Goal: Task Accomplishment & Management: Manage account settings

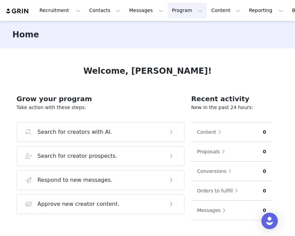
click at [187, 8] on button "Program Program" at bounding box center [187, 10] width 39 height 15
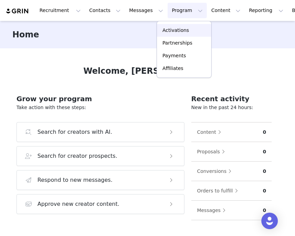
click at [176, 32] on p "Activations" at bounding box center [175, 30] width 26 height 7
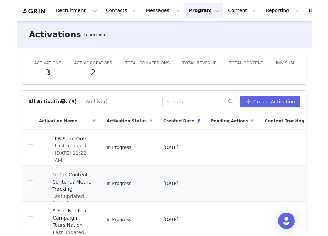
scroll to position [13, 0]
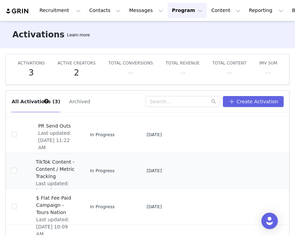
click at [51, 175] on span "TikTok Content - Content / Metric Tracking" at bounding box center [55, 170] width 39 height 22
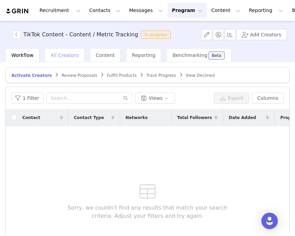
click at [70, 55] on span "All Creators" at bounding box center [64, 55] width 28 height 5
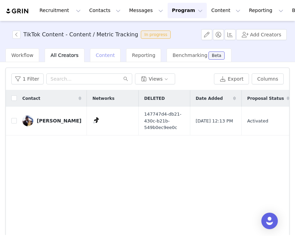
click at [97, 58] on span "Content" at bounding box center [105, 55] width 19 height 5
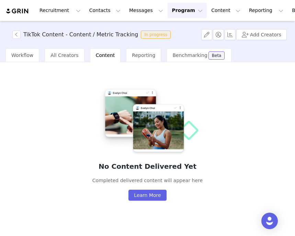
click at [292, 48] on div "TikTok Content - Content / Metric Tracking In progress Add Creators" at bounding box center [147, 34] width 295 height 27
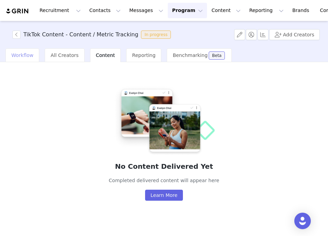
click at [22, 55] on span "Workflow" at bounding box center [22, 55] width 22 height 5
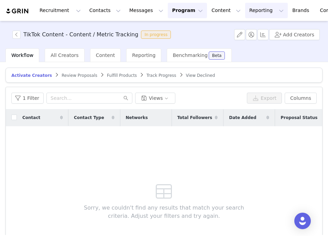
click at [245, 14] on button "Reporting Reporting" at bounding box center [266, 10] width 43 height 15
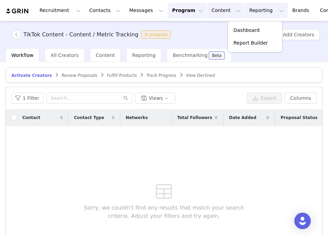
click at [208, 14] on button "Content Content" at bounding box center [225, 10] width 37 height 15
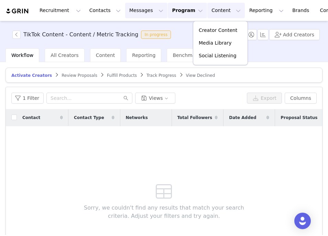
click at [136, 16] on button "Messages Messages" at bounding box center [146, 10] width 42 height 15
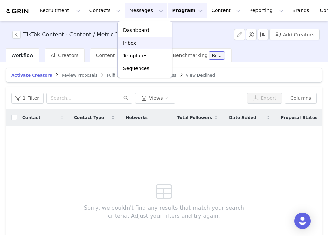
click at [129, 43] on p "Inbox" at bounding box center [129, 43] width 13 height 7
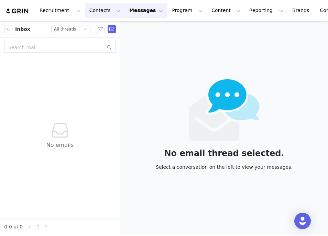
click at [97, 18] on button "Contacts Contacts" at bounding box center [105, 10] width 40 height 15
click at [178, 11] on button "Program Program" at bounding box center [187, 10] width 39 height 15
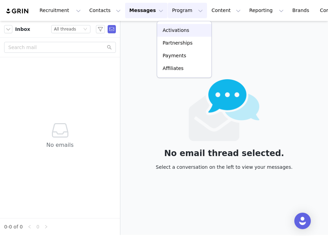
click at [177, 31] on p "Activations" at bounding box center [175, 30] width 26 height 7
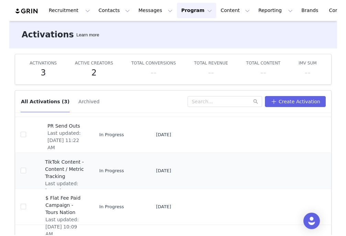
scroll to position [27, 0]
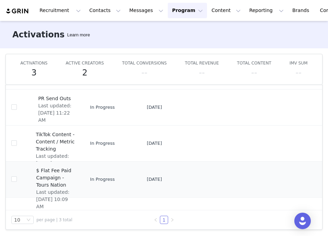
click at [55, 176] on span "$ Flat Fee Paid Campaign - Tours Nation" at bounding box center [55, 178] width 39 height 22
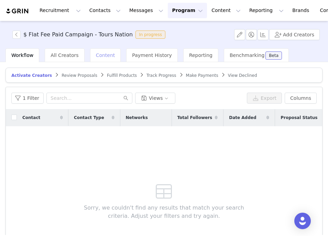
click at [97, 58] on div "Content" at bounding box center [105, 55] width 31 height 14
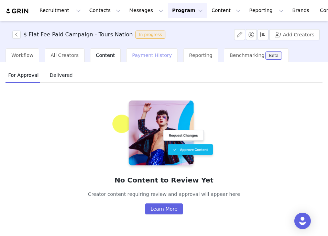
click at [151, 56] on span "Payment History" at bounding box center [152, 55] width 40 height 5
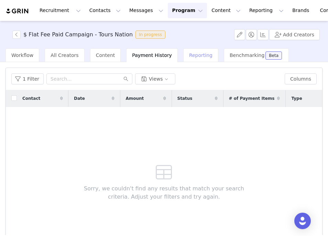
click at [189, 56] on span "Reporting" at bounding box center [200, 55] width 23 height 5
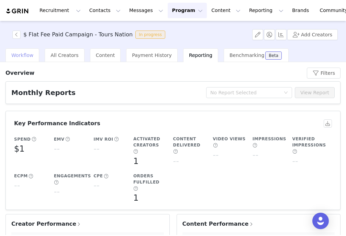
click at [22, 54] on span "Workflow" at bounding box center [22, 55] width 22 height 5
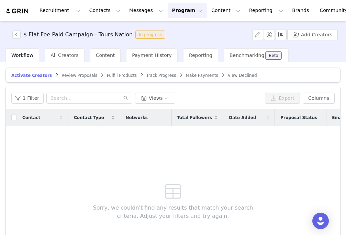
click at [69, 74] on span "Review Proposals" at bounding box center [79, 75] width 36 height 5
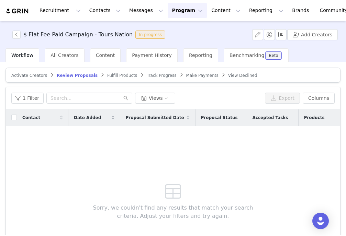
click at [190, 11] on button "Program Program" at bounding box center [187, 10] width 39 height 15
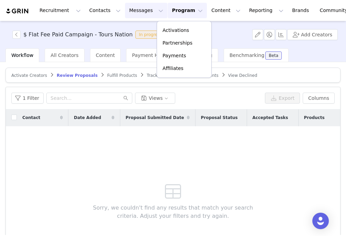
click at [146, 8] on button "Messages Messages" at bounding box center [146, 10] width 42 height 15
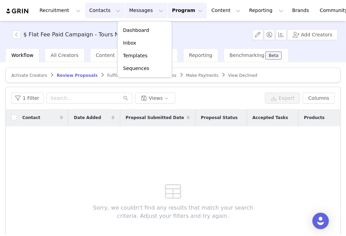
click at [107, 11] on button "Contacts Contacts" at bounding box center [105, 10] width 40 height 15
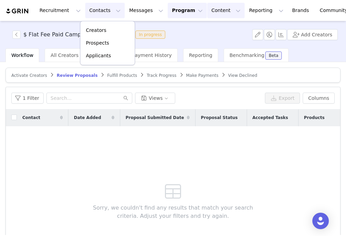
click at [221, 11] on button "Content Content" at bounding box center [225, 10] width 37 height 15
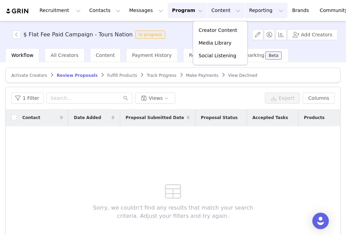
click at [258, 11] on button "Reporting Reporting" at bounding box center [266, 10] width 43 height 15
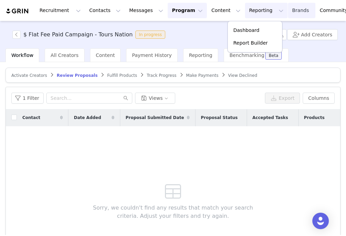
click at [288, 13] on link "Brands Brands" at bounding box center [301, 10] width 27 height 15
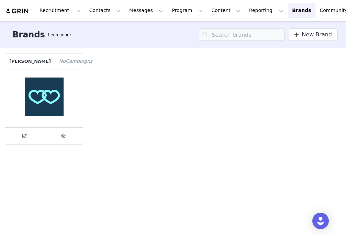
click at [54, 101] on figure at bounding box center [44, 98] width 78 height 58
click at [27, 137] on span at bounding box center [24, 136] width 8 height 8
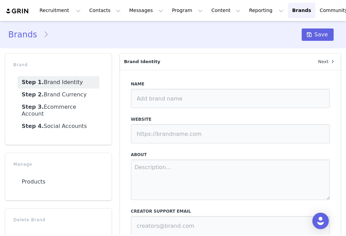
type input "[PERSON_NAME]"
type input "[URL][DOMAIN_NAME]"
type textarea "[PERSON_NAME] is here for all the days along the way."
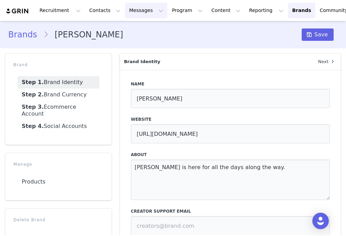
click at [133, 11] on button "Messages Messages" at bounding box center [146, 10] width 42 height 15
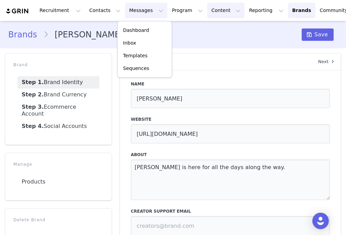
click at [208, 8] on button "Content Content" at bounding box center [225, 10] width 37 height 15
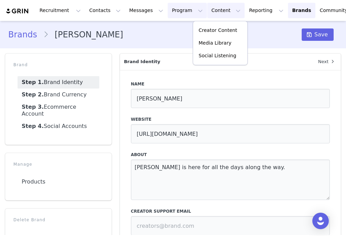
click at [185, 9] on button "Program Program" at bounding box center [187, 10] width 39 height 15
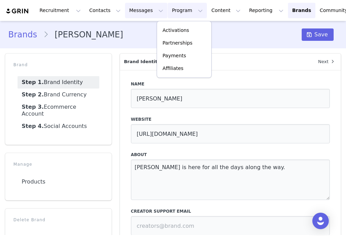
click at [148, 10] on button "Messages Messages" at bounding box center [146, 10] width 42 height 15
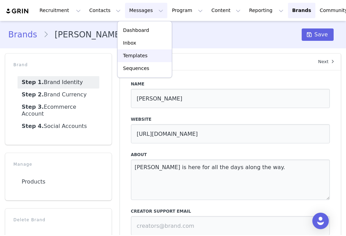
click at [140, 58] on p "Templates" at bounding box center [135, 55] width 24 height 7
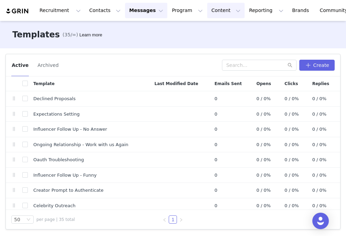
click at [217, 11] on button "Content Content" at bounding box center [225, 10] width 37 height 15
click at [217, 41] on p "Media Library" at bounding box center [215, 43] width 33 height 7
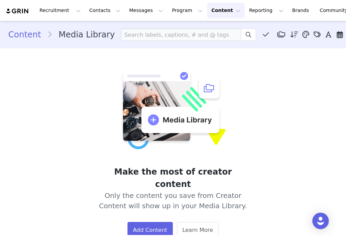
click at [207, 12] on button "Content Content" at bounding box center [225, 10] width 37 height 15
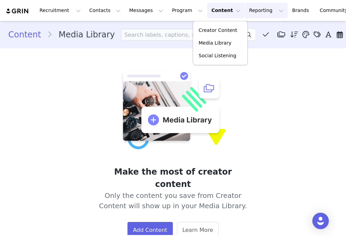
click at [245, 14] on button "Reporting Reporting" at bounding box center [266, 10] width 43 height 15
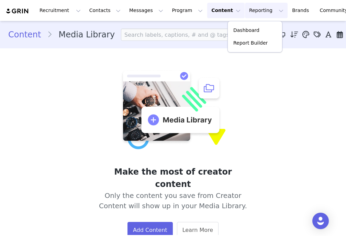
click at [245, 14] on button "Reporting Reporting" at bounding box center [266, 10] width 43 height 15
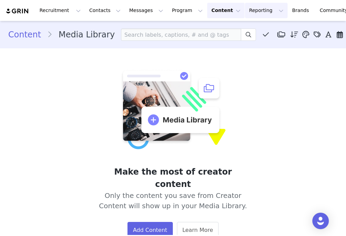
click at [245, 14] on button "Reporting Reporting" at bounding box center [266, 10] width 43 height 15
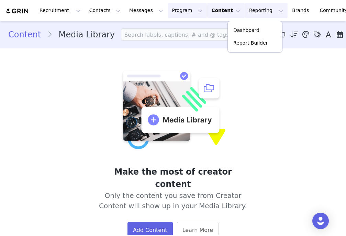
click at [168, 10] on button "Program Program" at bounding box center [187, 10] width 39 height 15
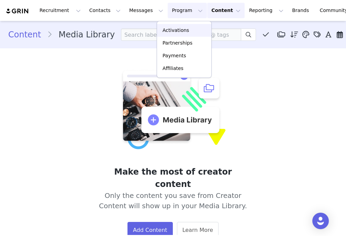
click at [180, 29] on p "Activations" at bounding box center [175, 30] width 26 height 7
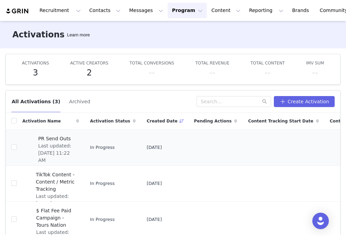
scroll to position [13, 0]
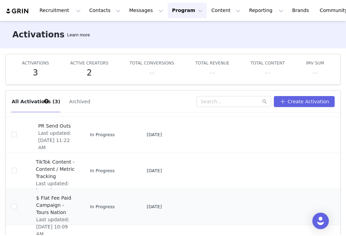
click at [48, 202] on span "$ Flat Fee Paid Campaign - Tours Nation" at bounding box center [55, 206] width 39 height 22
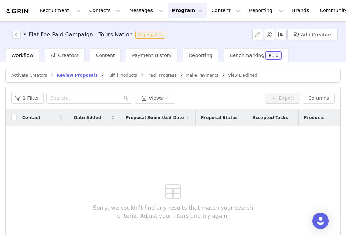
click at [168, 14] on button "Program Program" at bounding box center [187, 10] width 39 height 15
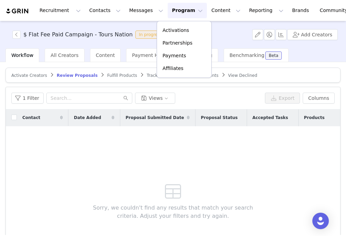
click at [149, 130] on div "Sorry, we couldn't find any results that match your search criteria. Adjust you…" at bounding box center [173, 199] width 198 height 147
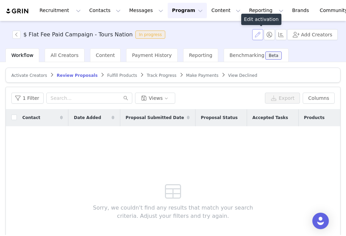
click at [260, 38] on button "button" at bounding box center [257, 34] width 11 height 11
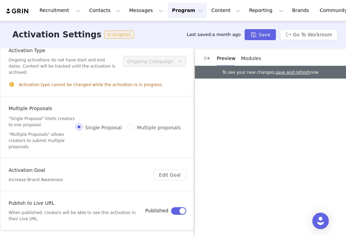
scroll to position [14, 0]
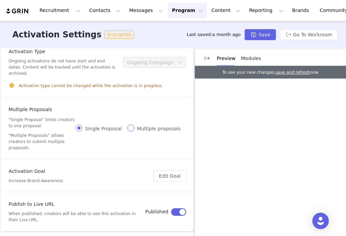
click at [132, 125] on input "Multiple proposals" at bounding box center [130, 128] width 7 height 7
radio input "true"
click at [173, 9] on button "Program Program" at bounding box center [187, 10] width 39 height 15
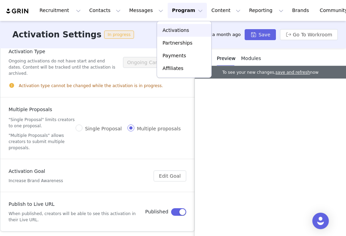
click at [173, 34] on p "Activations" at bounding box center [175, 30] width 26 height 7
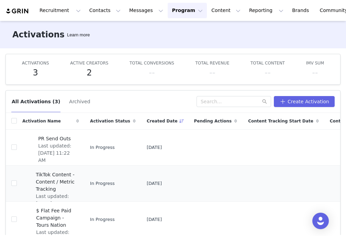
scroll to position [13, 0]
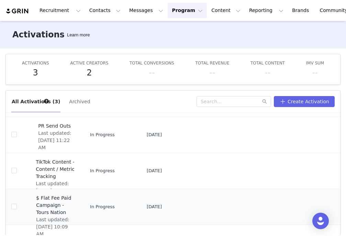
click at [59, 203] on span "$ Flat Fee Paid Campaign - Tours Nation" at bounding box center [55, 206] width 39 height 22
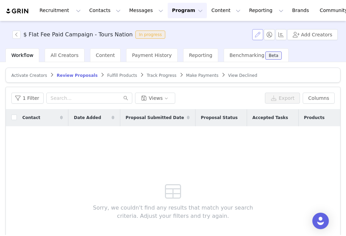
click at [258, 38] on button "button" at bounding box center [257, 34] width 11 height 11
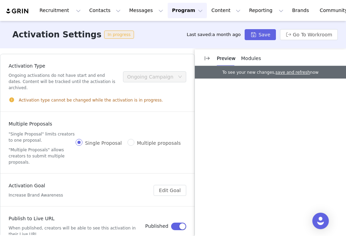
click at [117, 112] on article "Multiple Proposals "Single Proposal" limits creators to one proposal. "Multiple…" at bounding box center [97, 142] width 194 height 61
click at [79, 97] on span "Activation type cannot be changed while the activation is in progress." at bounding box center [91, 100] width 144 height 6
click at [133, 139] on input "Multiple proposals" at bounding box center [130, 142] width 7 height 7
radio input "true"
click at [82, 139] on input "Single Proposal" at bounding box center [79, 142] width 7 height 7
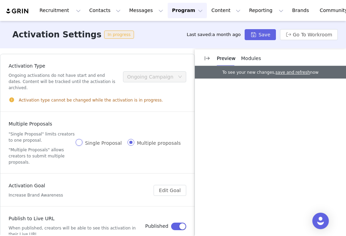
radio input "true"
click at [125, 10] on button "Messages Messages" at bounding box center [146, 10] width 42 height 15
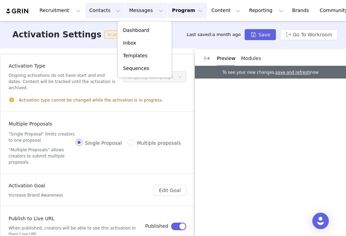
click at [92, 14] on button "Contacts Contacts" at bounding box center [105, 10] width 40 height 15
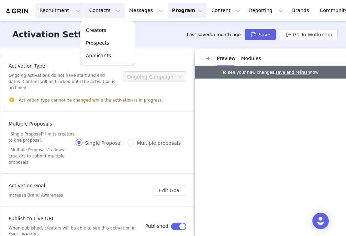
click at [64, 13] on button "Recruitment Recruitment" at bounding box center [59, 10] width 49 height 15
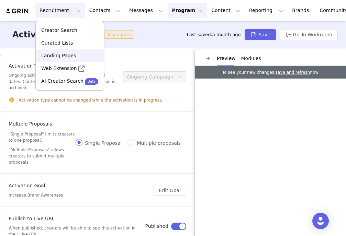
click at [73, 55] on p "Landing Pages" at bounding box center [58, 55] width 35 height 7
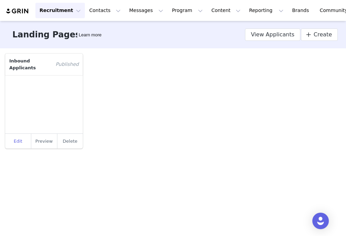
click at [19, 141] on link "Edit" at bounding box center [18, 141] width 26 height 15
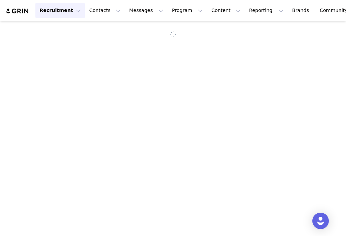
select select "9b092500-b687-45ae-a247-737d2bc961f5"
type input "Inbound Applicants"
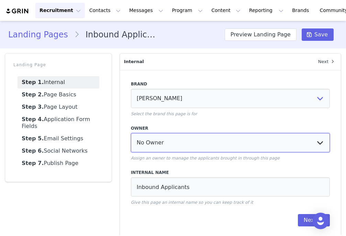
click at [165, 139] on select "No Owner [PERSON_NAME] [PERSON_NAME] [PERSON_NAME]" at bounding box center [230, 142] width 199 height 19
select select "82690ed2-32c7-4fa0-bd22-dcfd3aad35fa"
click at [131, 133] on select "No Owner [PERSON_NAME] [PERSON_NAME] [PERSON_NAME]" at bounding box center [230, 142] width 199 height 19
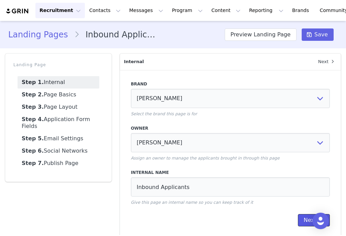
click at [302, 222] on button "Next" at bounding box center [314, 220] width 32 height 12
